Goal: Task Accomplishment & Management: Manage account settings

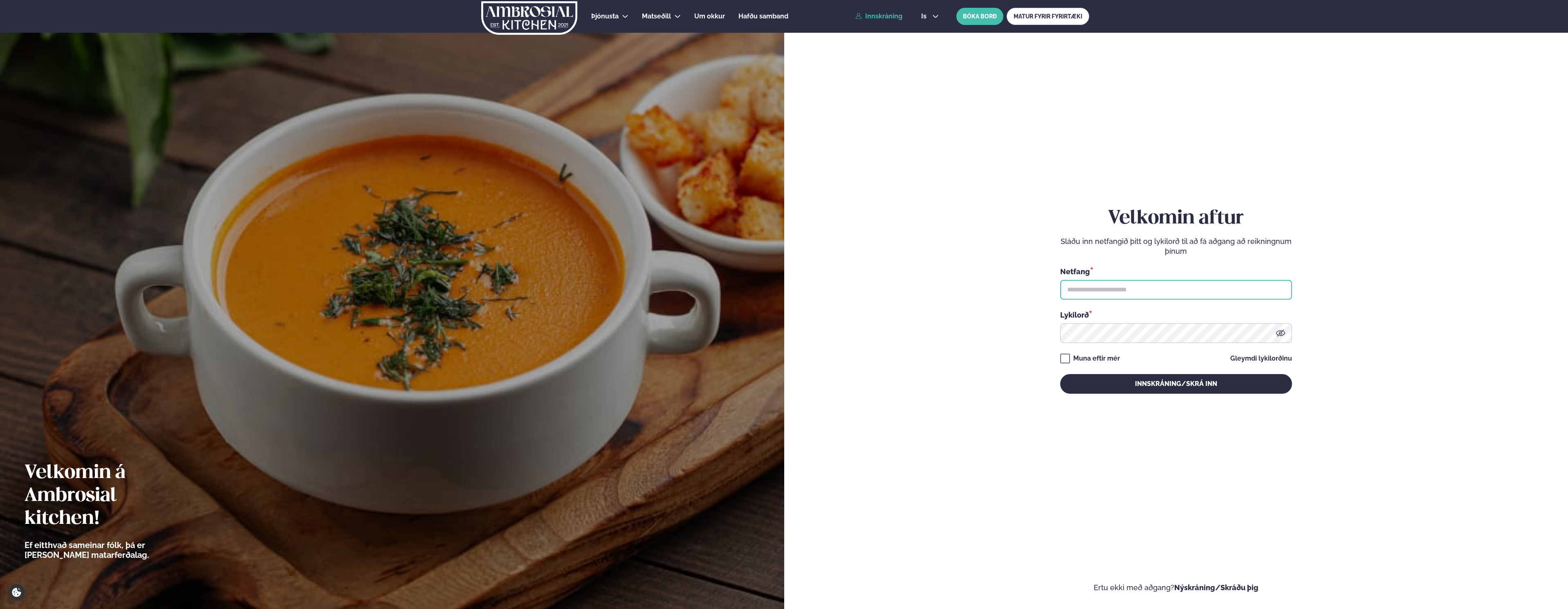
click at [1130, 288] on input "text" at bounding box center [1175, 290] width 231 height 20
type input "*"
type input "**********"
click at [1060, 373] on button "Innskráning/Skrá inn" at bounding box center [1175, 383] width 231 height 20
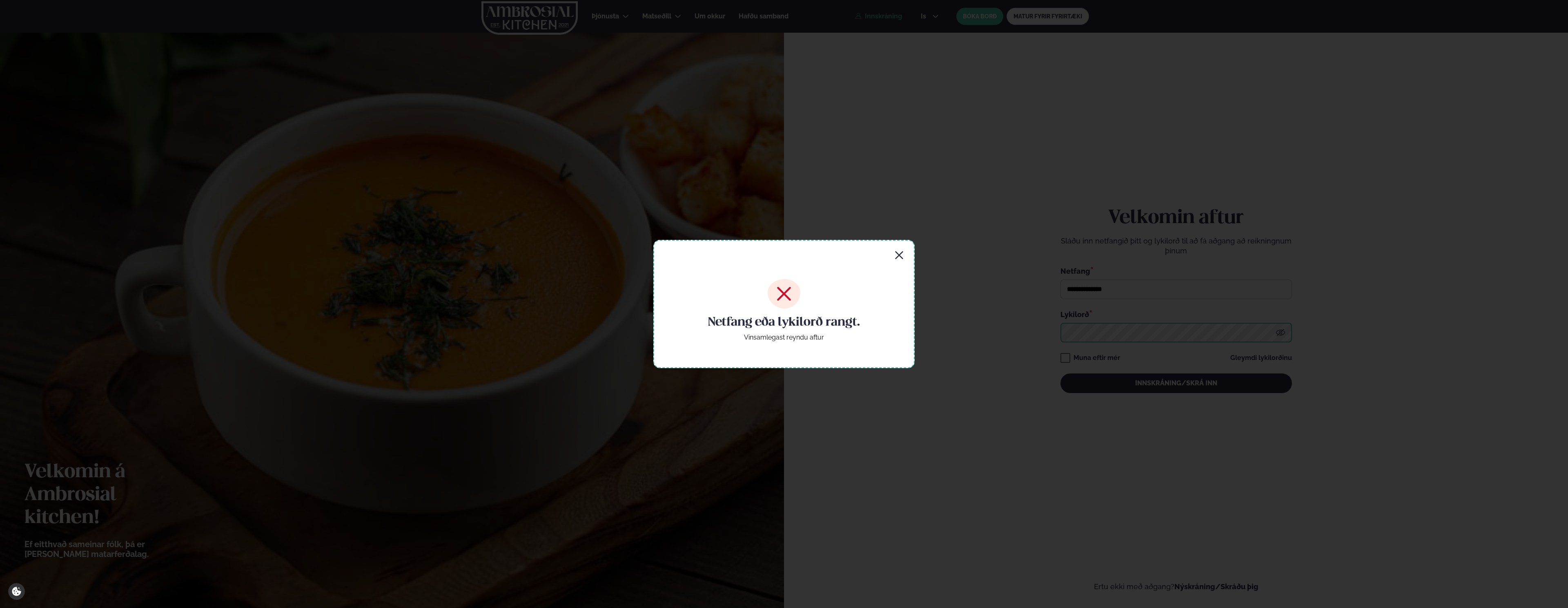
click at [1060, 373] on button "Innskráning/Skrá inn" at bounding box center [1176, 383] width 231 height 20
click at [900, 257] on icon "button" at bounding box center [899, 255] width 8 height 8
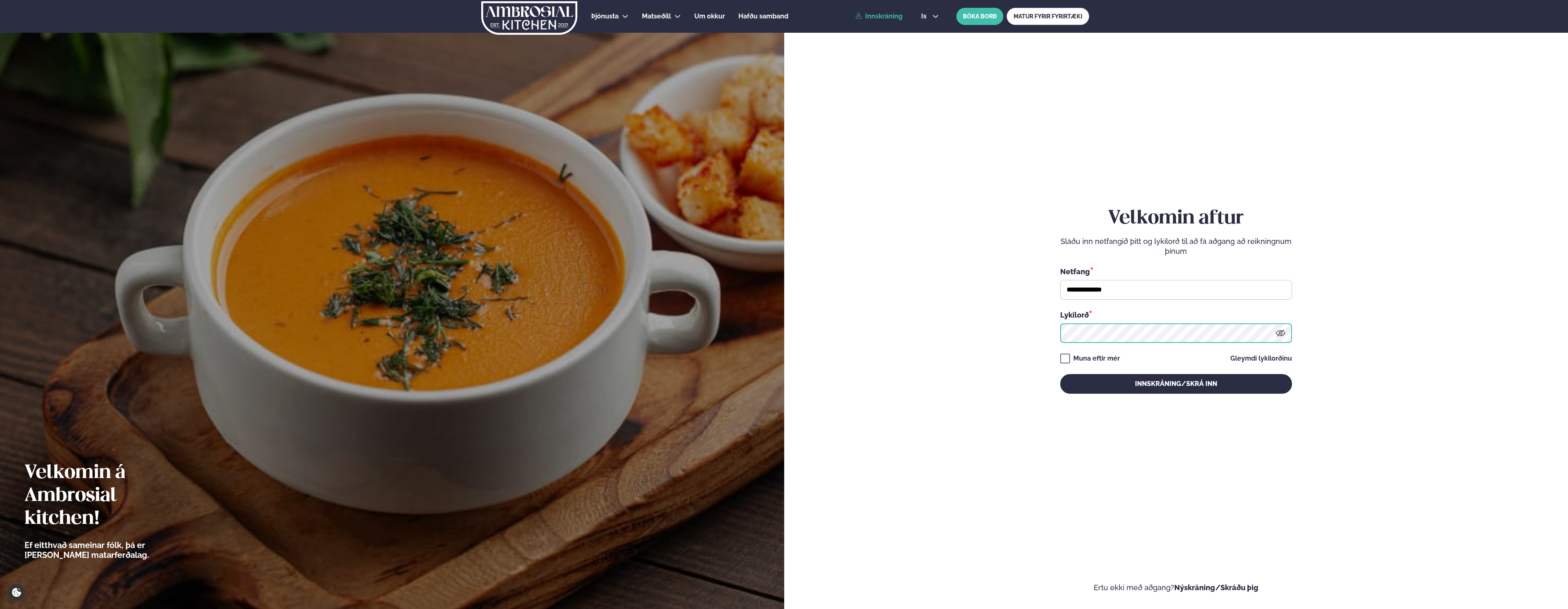
click at [1060, 373] on button "Innskráning/Skrá inn" at bounding box center [1175, 383] width 231 height 20
